Goal: Task Accomplishment & Management: Use online tool/utility

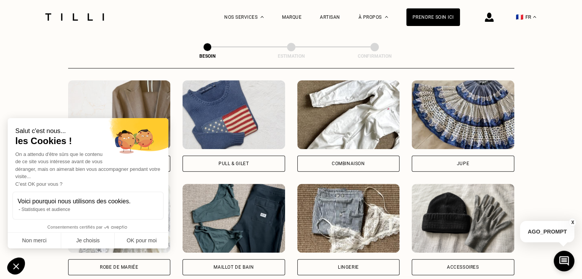
scroll to position [441, 0]
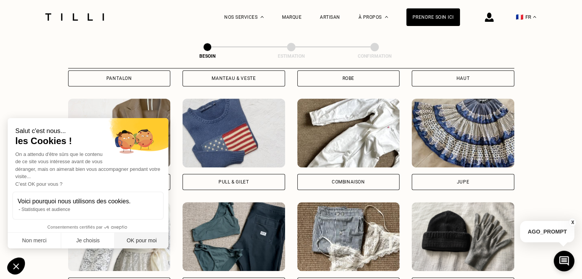
click at [142, 242] on button "OK pour moi" at bounding box center [142, 241] width 54 height 16
checkbox input "true"
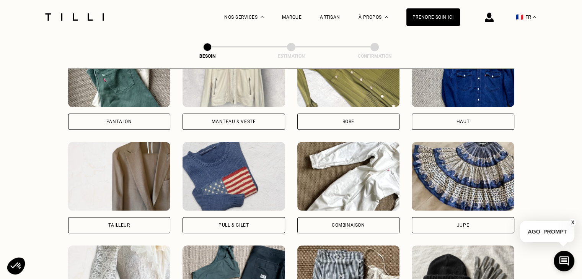
scroll to position [364, 0]
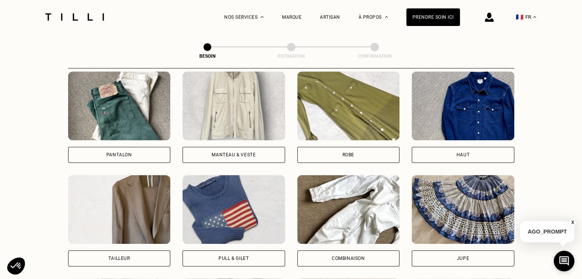
click at [352, 153] on div "Robe" at bounding box center [349, 155] width 12 height 5
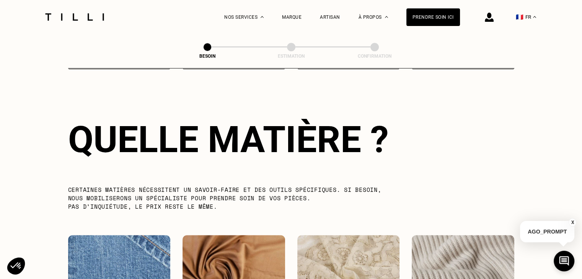
scroll to position [819, 0]
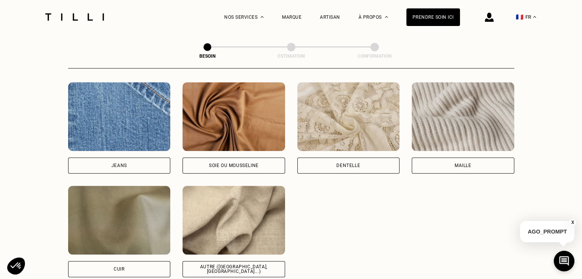
click at [369, 160] on div "Dentelle" at bounding box center [348, 166] width 103 height 16
select select "FR"
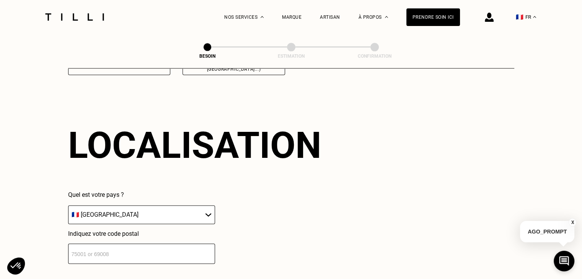
scroll to position [1028, 0]
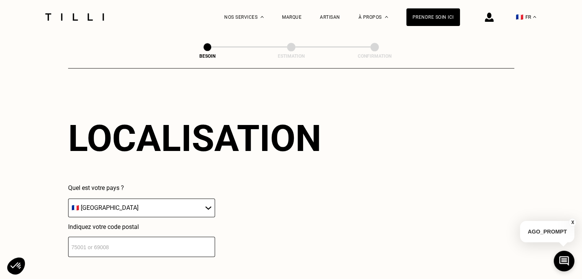
click at [161, 201] on select "🇩🇪 [GEOGRAPHIC_DATA] 🇦🇹 [GEOGRAPHIC_DATA] 🇧🇪 [GEOGRAPHIC_DATA] 🇧🇬 Bulgarie 🇨🇾 C…" at bounding box center [141, 208] width 147 height 19
click at [161, 199] on select "🇩🇪 [GEOGRAPHIC_DATA] 🇦🇹 [GEOGRAPHIC_DATA] 🇧🇪 [GEOGRAPHIC_DATA] 🇧🇬 Bulgarie 🇨🇾 C…" at bounding box center [141, 208] width 147 height 19
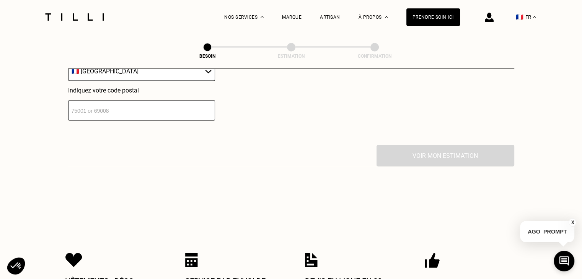
scroll to position [1181, 0]
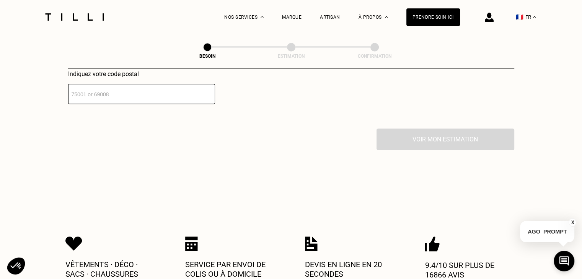
click at [168, 89] on input "number" at bounding box center [141, 94] width 147 height 20
type input "94700"
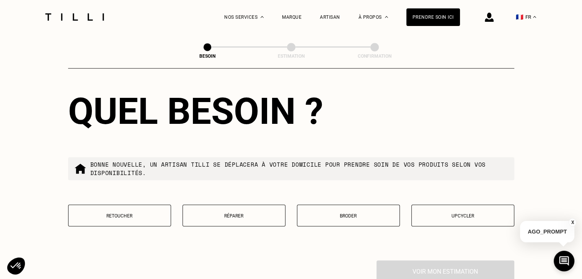
scroll to position [1257, 0]
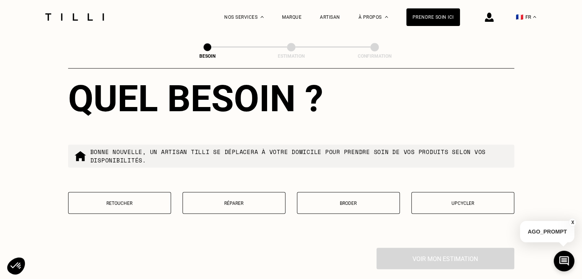
click at [138, 201] on p "Retoucher" at bounding box center [119, 203] width 95 height 5
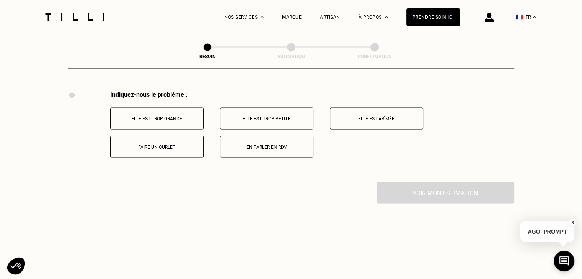
scroll to position [1415, 0]
click at [277, 144] on p "En parler en RDV" at bounding box center [266, 146] width 85 height 5
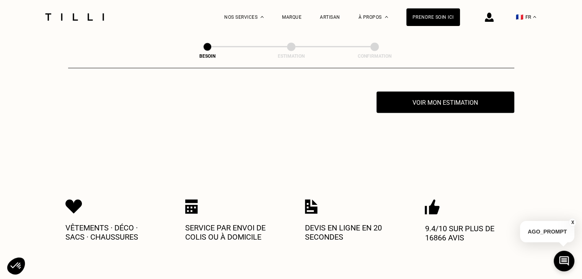
scroll to position [1506, 0]
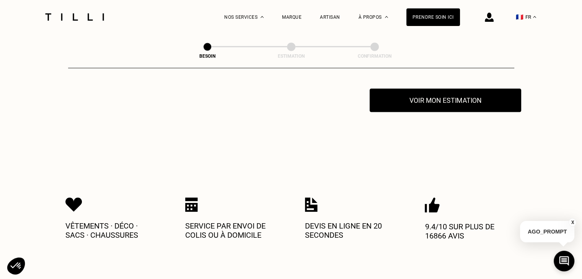
click at [428, 97] on button "Voir mon estimation" at bounding box center [446, 101] width 152 height 24
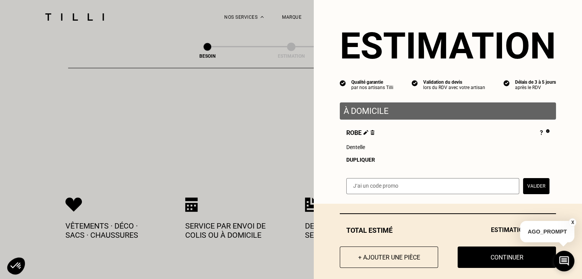
scroll to position [1468, 0]
